Goal: Task Accomplishment & Management: Use online tool/utility

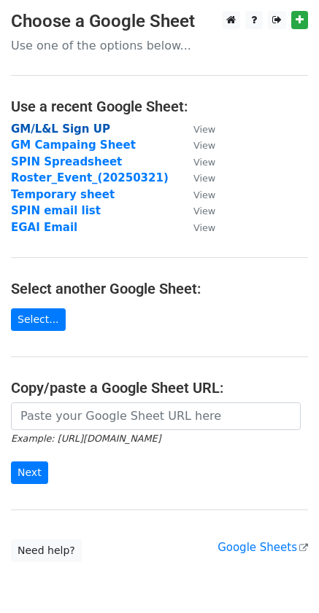
click at [79, 133] on strong "GM/L&L Sign UP" at bounding box center [60, 129] width 99 height 13
click at [75, 126] on strong "GM/L&L Sign UP" at bounding box center [60, 129] width 99 height 13
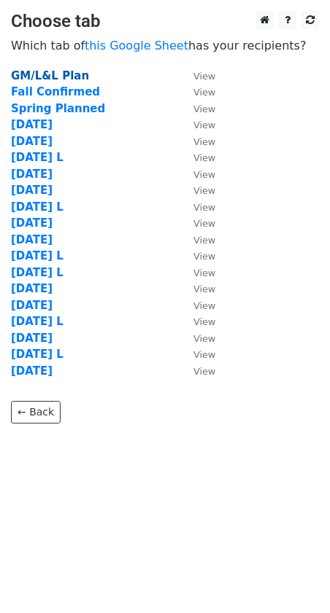
click at [61, 74] on strong "GM/L&L Plan" at bounding box center [50, 75] width 78 height 13
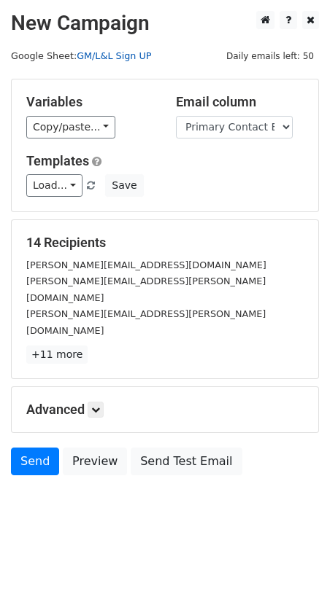
click at [108, 51] on link "GM/L&L Sign UP" at bounding box center [114, 55] width 74 height 11
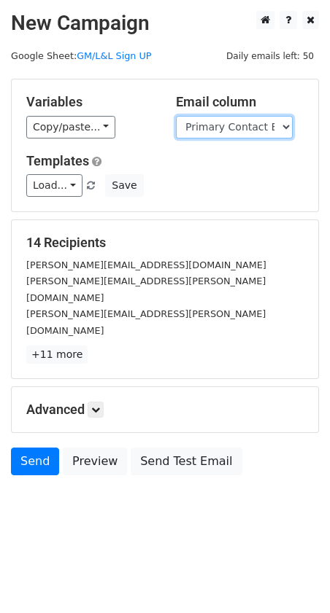
click at [269, 128] on select "Day Date TIme Company Primary Contact Name Primary Contact Email Day Date TIme …" at bounding box center [234, 127] width 117 height 23
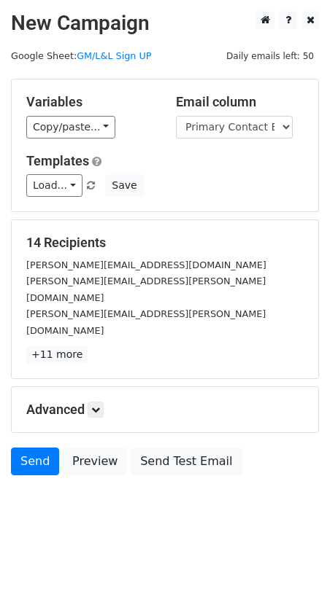
click at [140, 133] on div "Copy/paste... {{Day}} {{Date}} {{TIme}} {{Company}} {{Primary Contact Name}} {{…" at bounding box center [90, 127] width 128 height 23
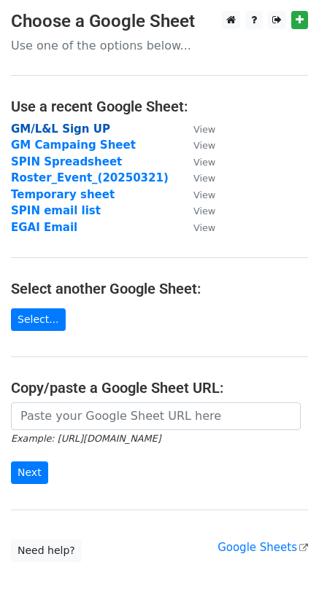
click at [79, 128] on strong "GM/L&L Sign UP" at bounding box center [60, 129] width 99 height 13
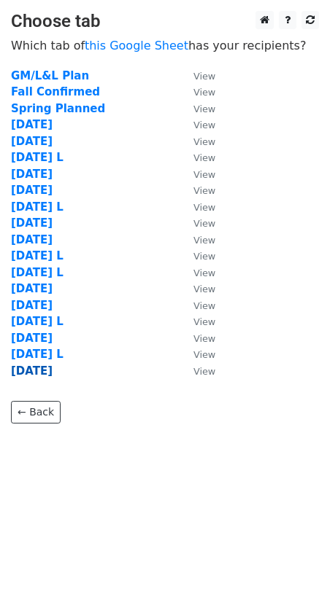
click at [53, 370] on strong "September 7" at bounding box center [32, 371] width 42 height 13
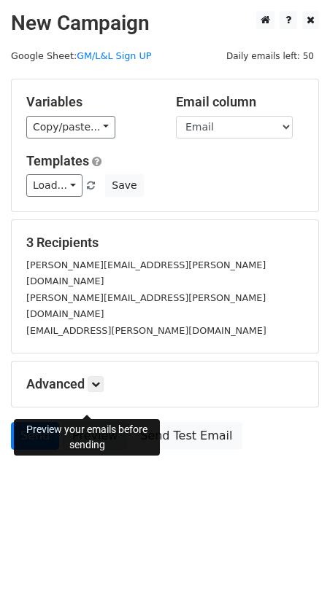
click at [85, 422] on link "Preview" at bounding box center [95, 436] width 64 height 28
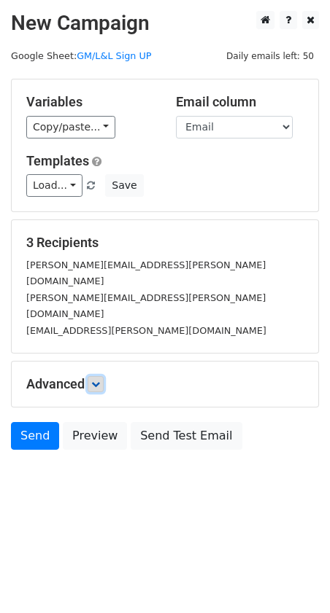
click at [96, 376] on link at bounding box center [96, 384] width 16 height 16
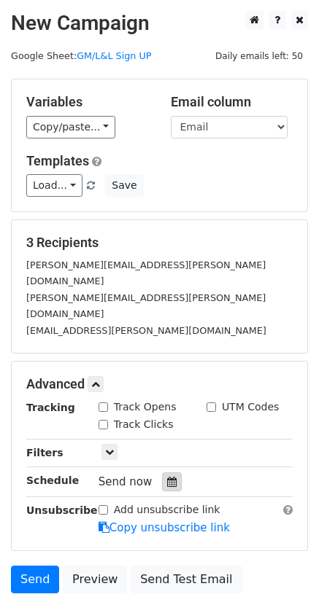
click at [168, 477] on icon at bounding box center [171, 482] width 9 height 10
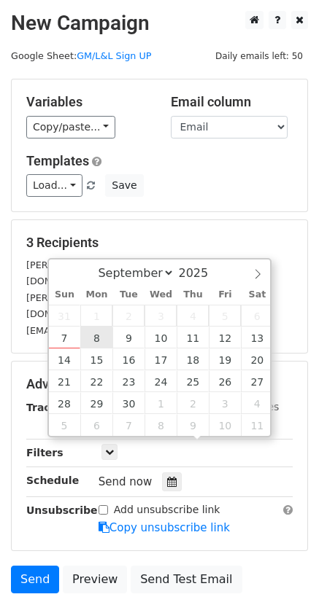
type input "2025-09-08 12:00"
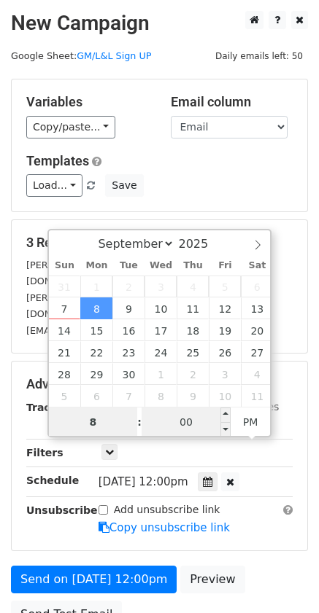
type input "8"
type input "2025-09-08 20:00"
type input "08"
click at [197, 419] on input "00" at bounding box center [185, 422] width 89 height 29
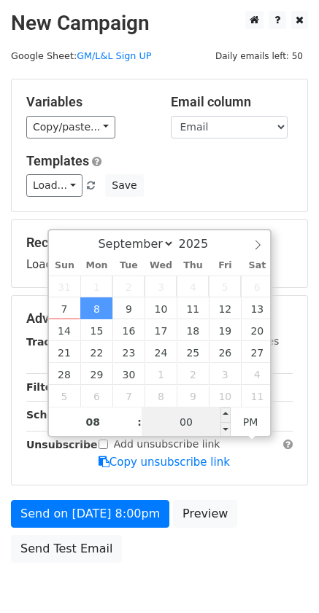
click at [197, 419] on input "00" at bounding box center [185, 422] width 89 height 29
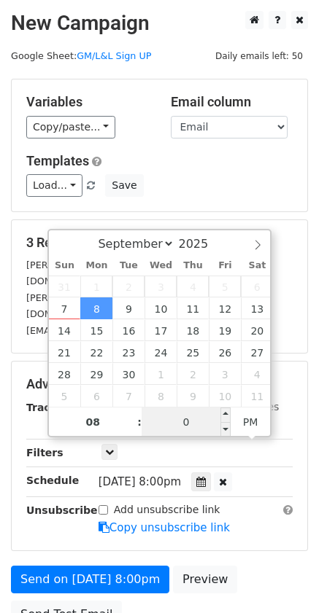
type input "07"
type input "2025-09-08 08:07"
click at [242, 421] on span "PM" at bounding box center [250, 422] width 40 height 29
click at [182, 187] on div "Load... No templates saved Save" at bounding box center [159, 185] width 288 height 23
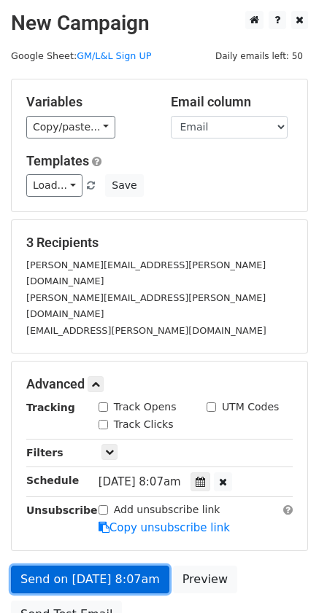
click at [128, 566] on link "Send on Sep 8 at 8:07am" at bounding box center [90, 580] width 158 height 28
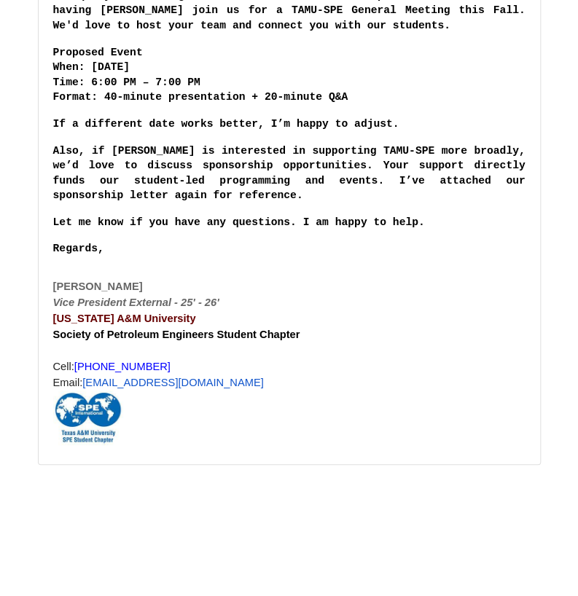
scroll to position [1605, 0]
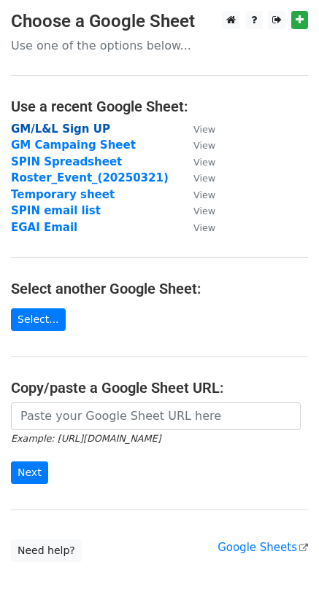
click at [83, 125] on strong "GM/L&L Sign UP" at bounding box center [60, 129] width 99 height 13
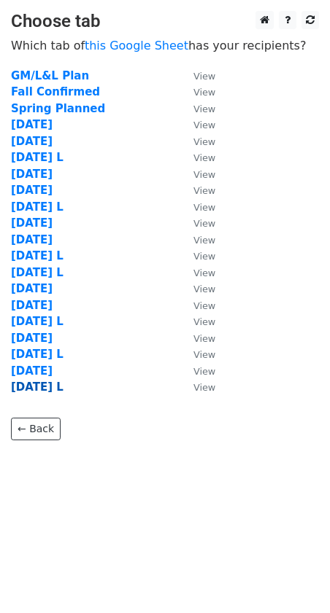
click at [63, 392] on strong "September 7 L" at bounding box center [37, 387] width 53 height 13
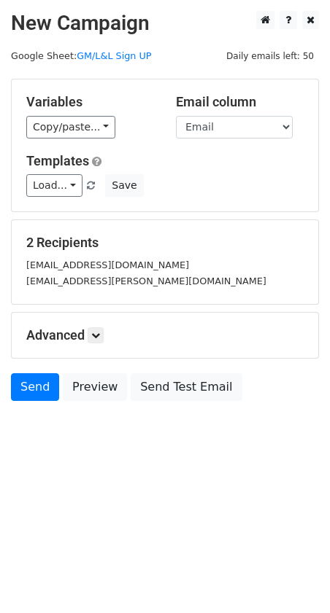
click at [96, 323] on div "Advanced Tracking Track Opens UTM Codes Track Clicks Filters Only include sprea…" at bounding box center [165, 335] width 306 height 45
click at [96, 333] on icon at bounding box center [95, 335] width 9 height 9
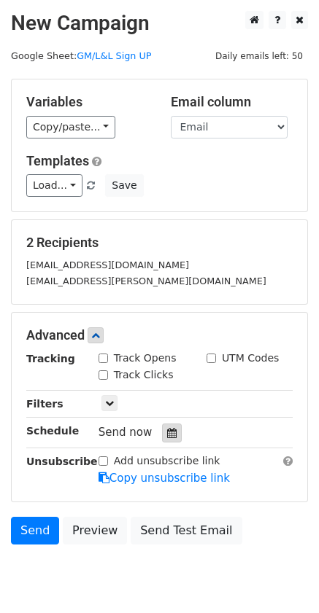
click at [162, 424] on div at bounding box center [172, 433] width 20 height 19
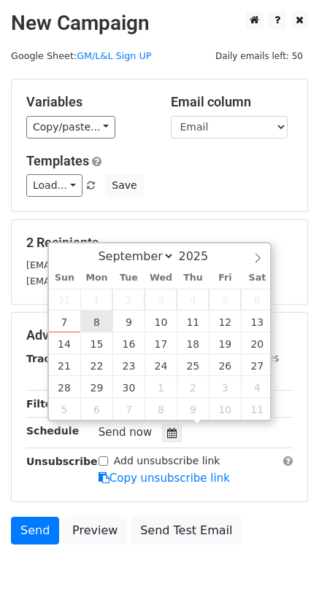
type input "2025-09-08 12:00"
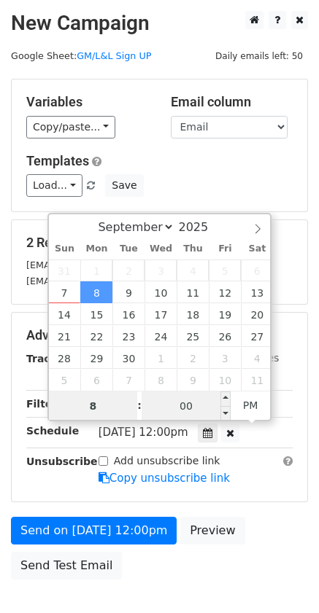
type input "8"
type input "2025-09-08 20:00"
type input "08"
click at [172, 402] on input "00" at bounding box center [185, 406] width 89 height 29
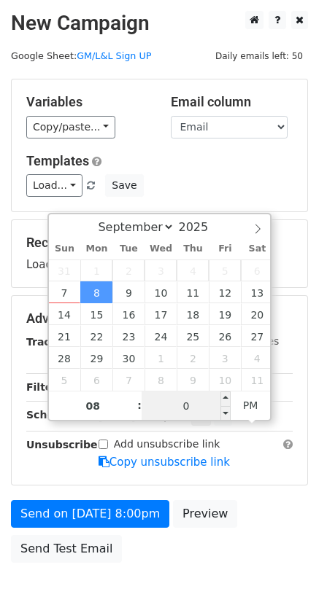
type input "07"
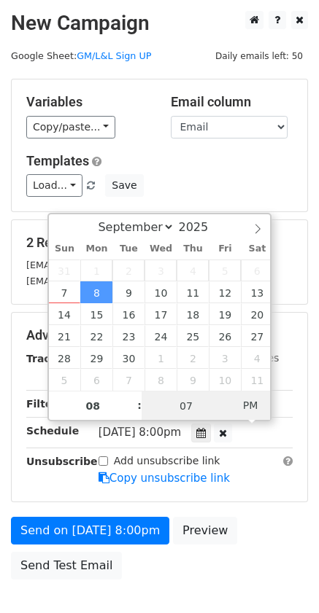
type input "2025-09-08 08:07"
click at [252, 411] on span "PM" at bounding box center [250, 405] width 40 height 29
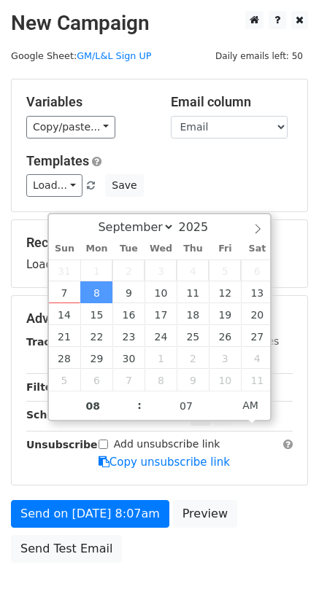
click at [277, 515] on div "Send on Sep 8 at 8:07am Preview Send Test Email" at bounding box center [159, 535] width 319 height 70
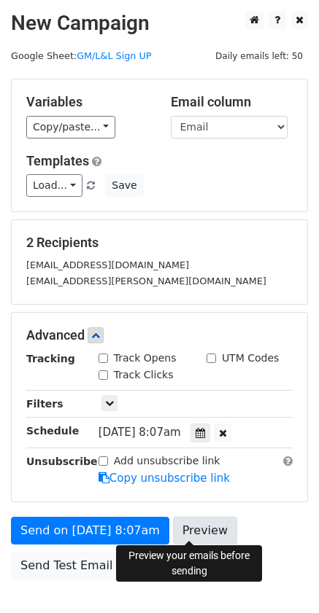
click at [193, 536] on link "Preview" at bounding box center [205, 531] width 64 height 28
click at [276, 532] on div "Send on Sep 8 at 8:07am Preview Send Test Email" at bounding box center [159, 552] width 319 height 70
click at [193, 521] on link "Preview" at bounding box center [205, 531] width 64 height 28
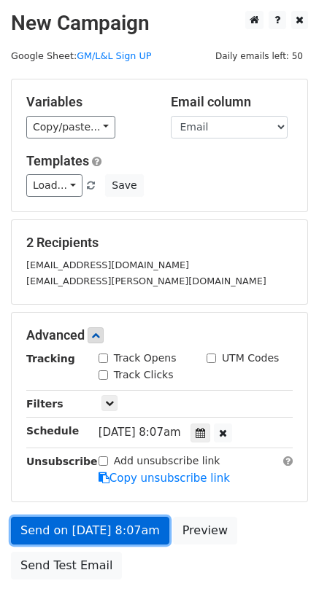
click at [120, 521] on link "Send on Sep 8 at 8:07am" at bounding box center [90, 531] width 158 height 28
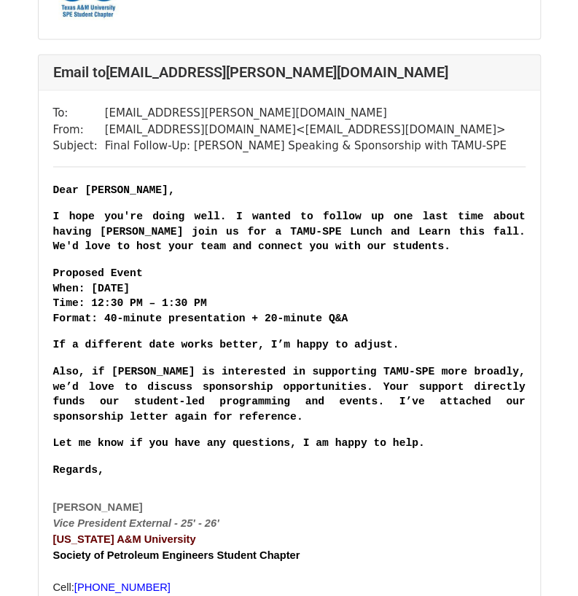
scroll to position [697, 0]
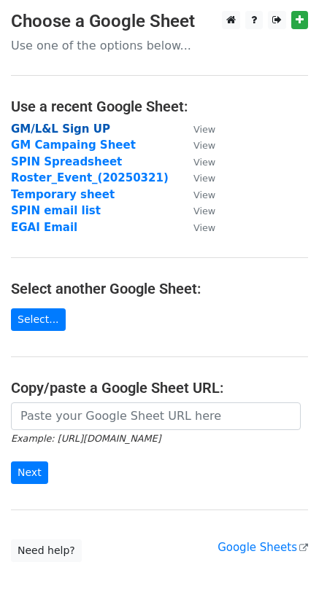
click at [67, 129] on strong "GM/L&L Sign UP" at bounding box center [60, 129] width 99 height 13
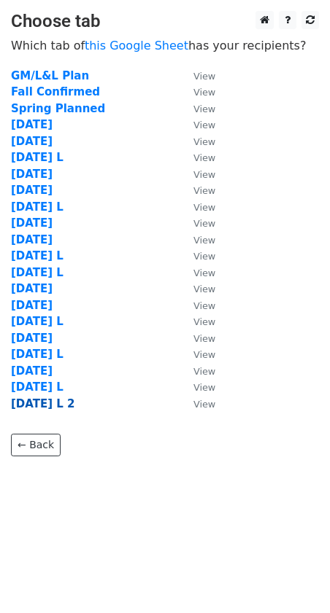
click at [75, 400] on strong "[DATE] L 2" at bounding box center [43, 403] width 64 height 13
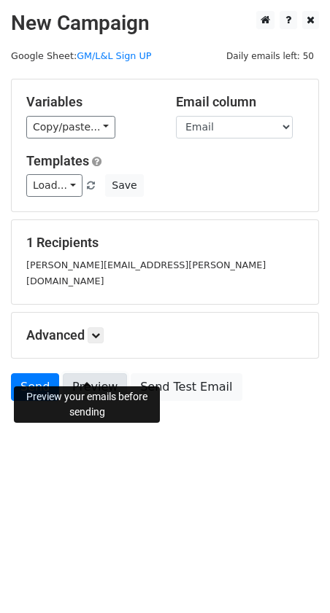
click at [108, 373] on link "Preview" at bounding box center [95, 387] width 64 height 28
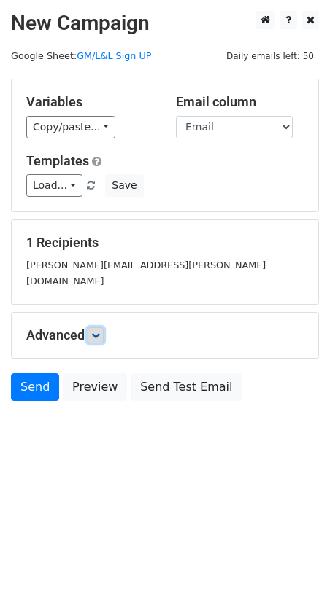
click at [99, 327] on link at bounding box center [96, 335] width 16 height 16
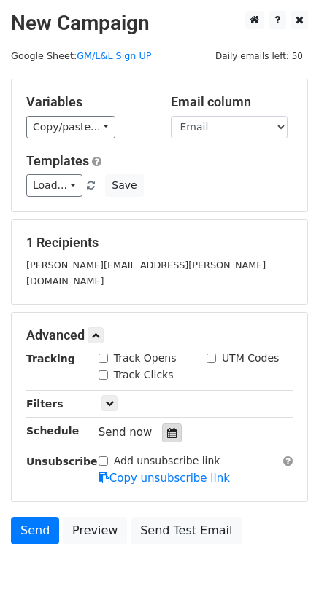
click at [167, 424] on div at bounding box center [172, 433] width 20 height 19
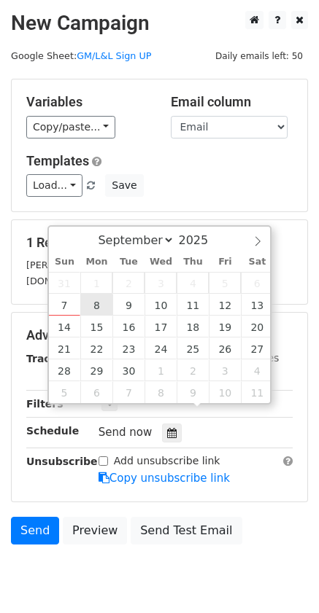
type input "2025-09-08 12:00"
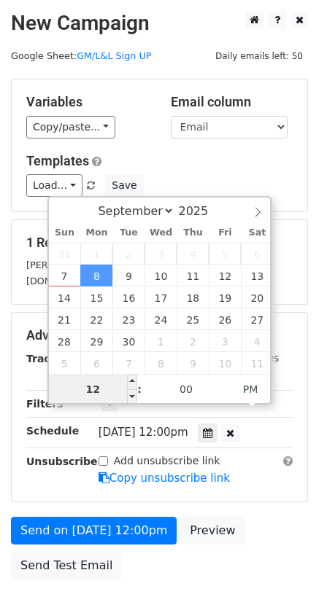
click at [120, 394] on input "12" at bounding box center [93, 389] width 89 height 29
type input "1"
type input "8"
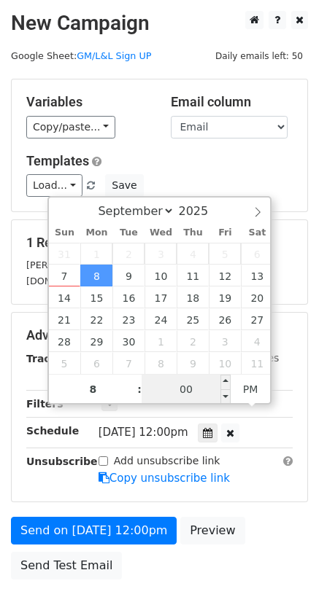
type input "2025-09-08 20:00"
type input "08"
click at [182, 388] on input "00" at bounding box center [185, 389] width 89 height 29
type input "07"
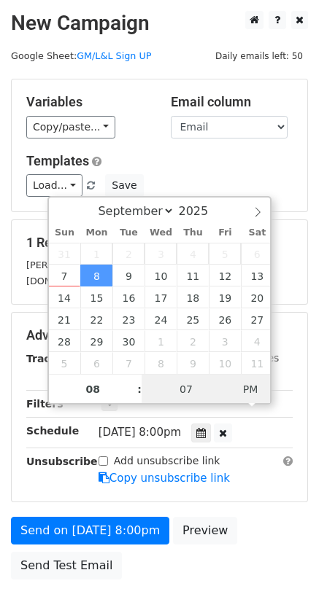
type input "2025-09-08 08:07"
click at [252, 388] on span "AM" at bounding box center [250, 389] width 40 height 29
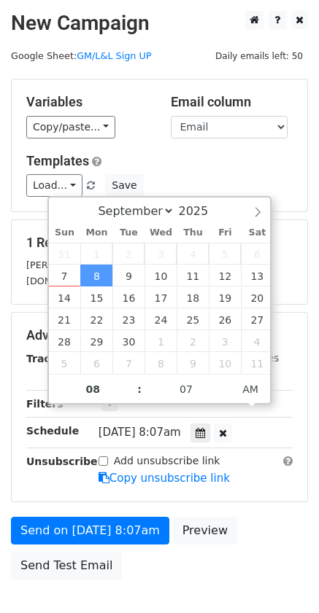
click at [253, 526] on div "Send on Sep 8 at 8:07am Preview Send Test Email" at bounding box center [159, 552] width 319 height 70
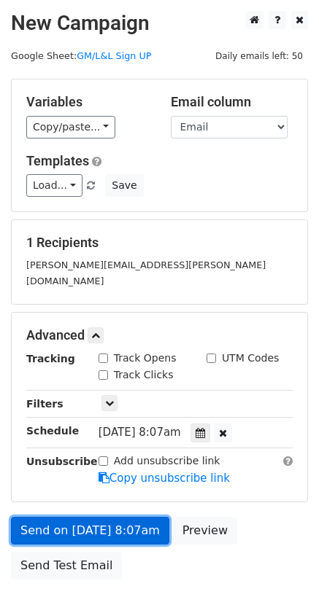
click at [121, 517] on link "Send on Sep 8 at 8:07am" at bounding box center [90, 531] width 158 height 28
